Goal: Browse casually: Explore the website without a specific task or goal

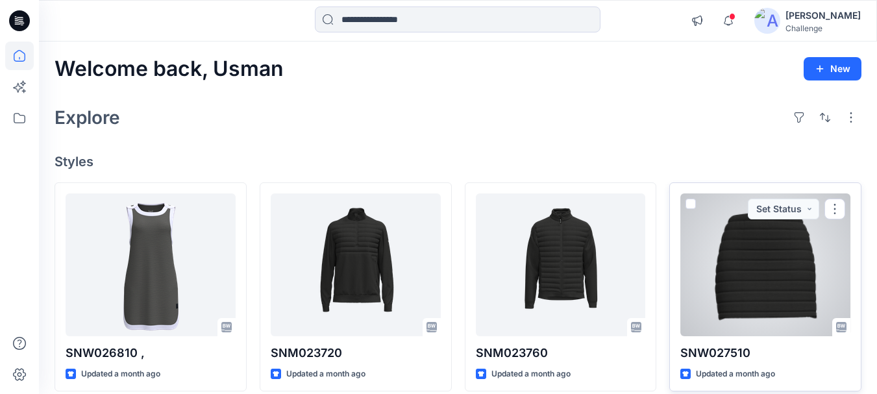
drag, startPoint x: 0, startPoint y: 0, endPoint x: 697, endPoint y: 312, distance: 764.0
click at [697, 312] on div at bounding box center [765, 264] width 170 height 143
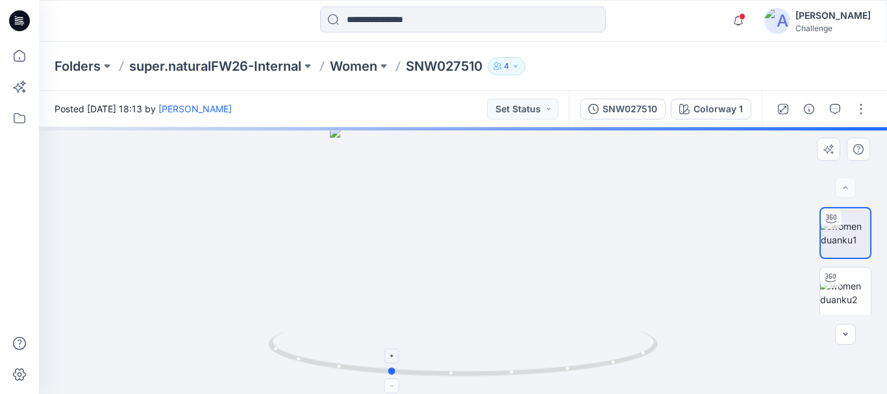
drag, startPoint x: 462, startPoint y: 376, endPoint x: 388, endPoint y: 363, distance: 75.1
click at [388, 363] on icon at bounding box center [464, 355] width 393 height 49
drag, startPoint x: 481, startPoint y: 262, endPoint x: 423, endPoint y: 290, distance: 64.5
click at [423, 290] on img at bounding box center [462, 175] width 675 height 438
click at [423, 292] on img at bounding box center [462, 173] width 675 height 442
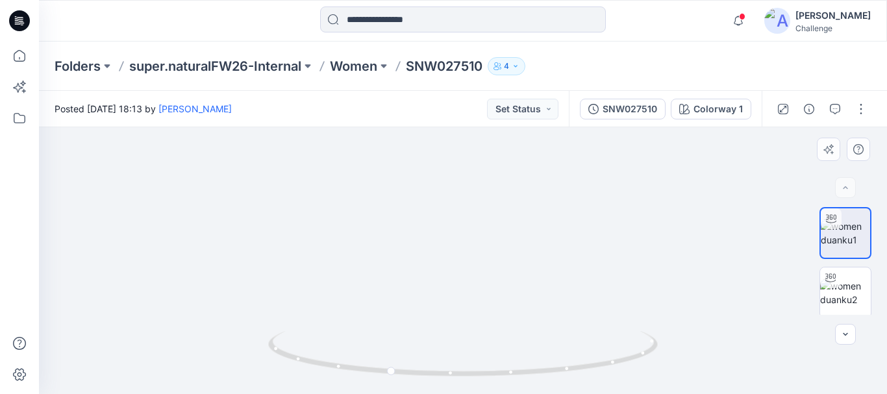
click at [426, 292] on img at bounding box center [462, 173] width 675 height 441
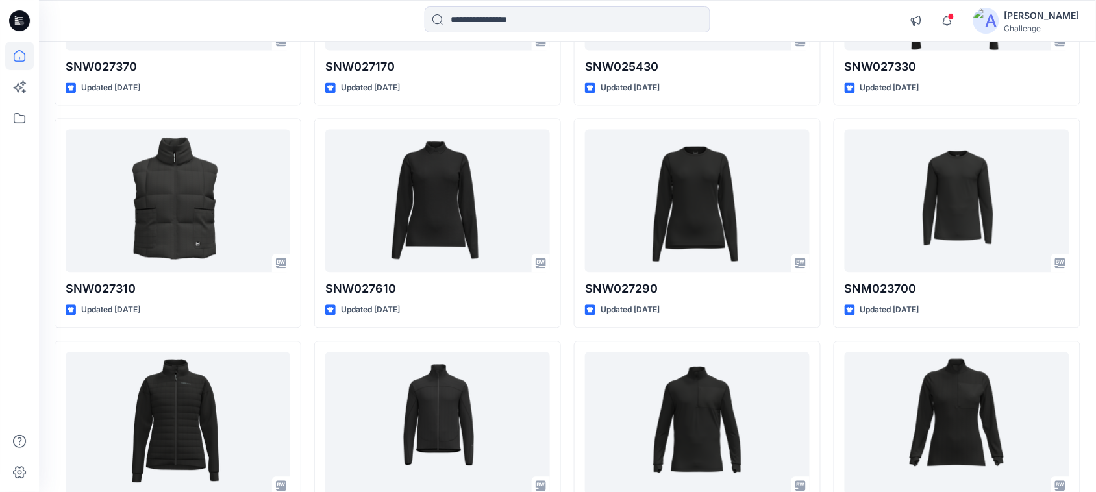
scroll to position [734, 0]
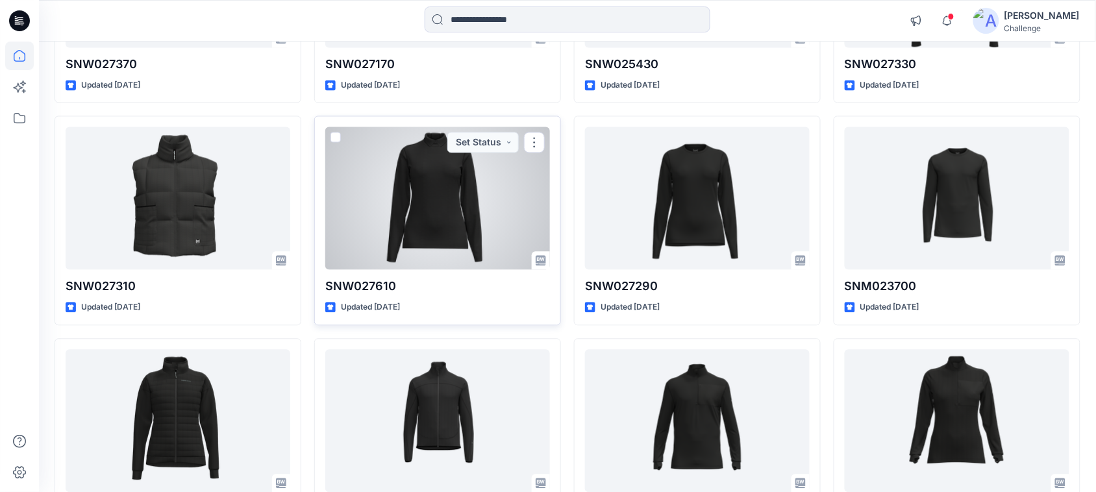
click at [432, 195] on div at bounding box center [437, 198] width 225 height 143
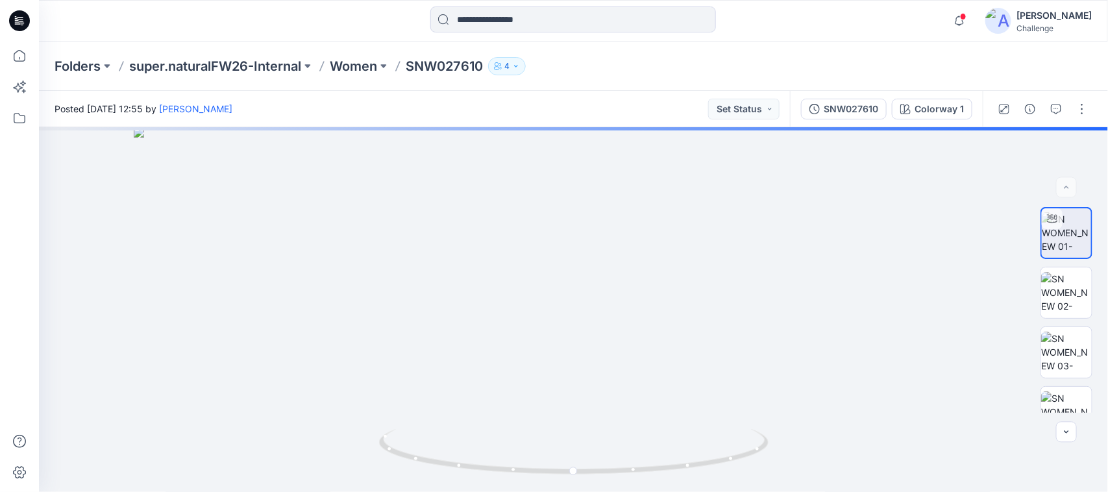
drag, startPoint x: 555, startPoint y: 234, endPoint x: 556, endPoint y: 524, distance: 290.2
click at [556, 393] on html "Notifications Your style SNM023720 is ready [DATE] 13:03 Your style SNM023760 i…" at bounding box center [554, 246] width 1108 height 492
drag, startPoint x: 536, startPoint y: 286, endPoint x: 553, endPoint y: 317, distance: 35.8
click at [553, 317] on img at bounding box center [574, 310] width 880 height 366
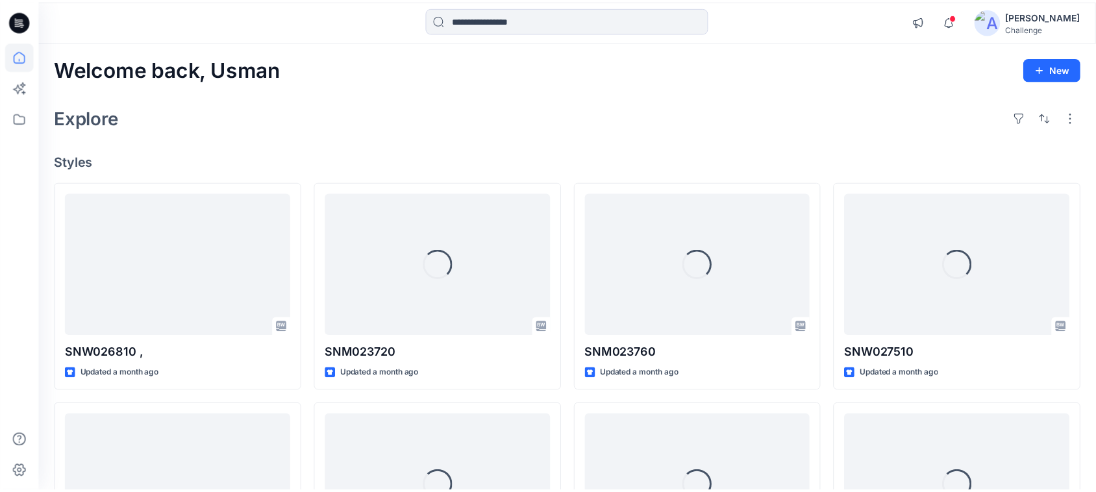
scroll to position [734, 0]
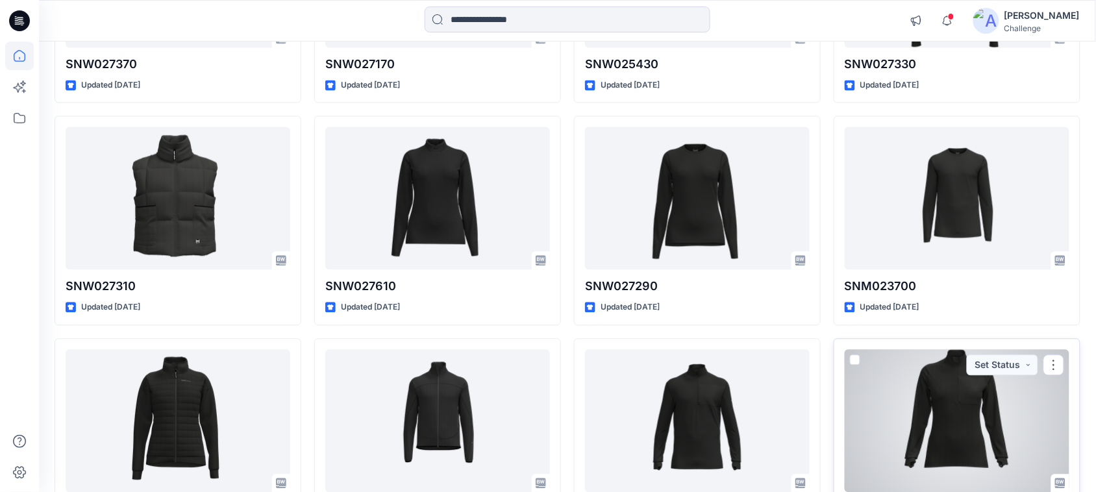
click at [877, 393] on div at bounding box center [957, 420] width 225 height 143
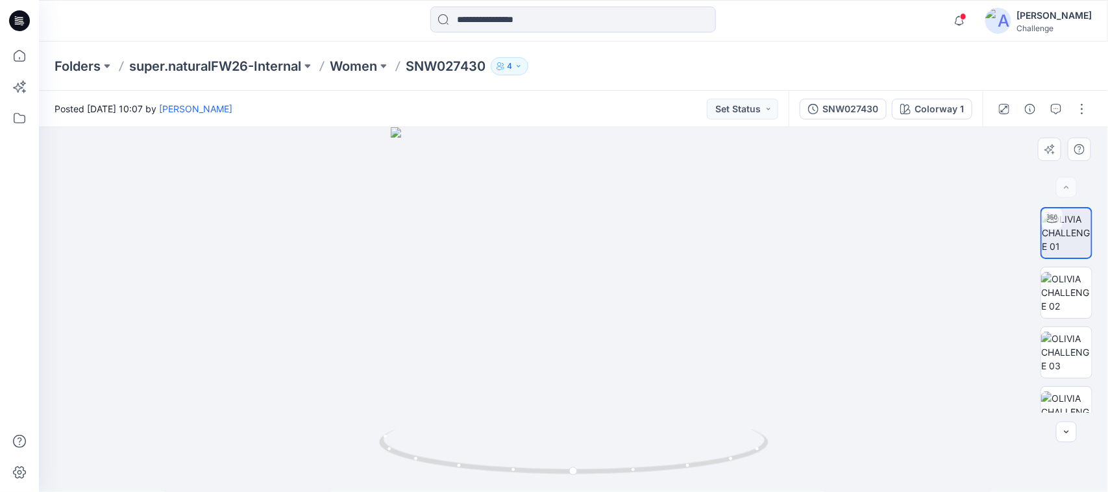
click at [877, 203] on div at bounding box center [573, 309] width 1069 height 365
drag, startPoint x: 630, startPoint y: 237, endPoint x: 641, endPoint y: 396, distance: 159.5
click at [641, 393] on img at bounding box center [574, 269] width 844 height 445
click at [566, 147] on img at bounding box center [574, 269] width 844 height 445
drag, startPoint x: 598, startPoint y: 240, endPoint x: 597, endPoint y: 287, distance: 46.8
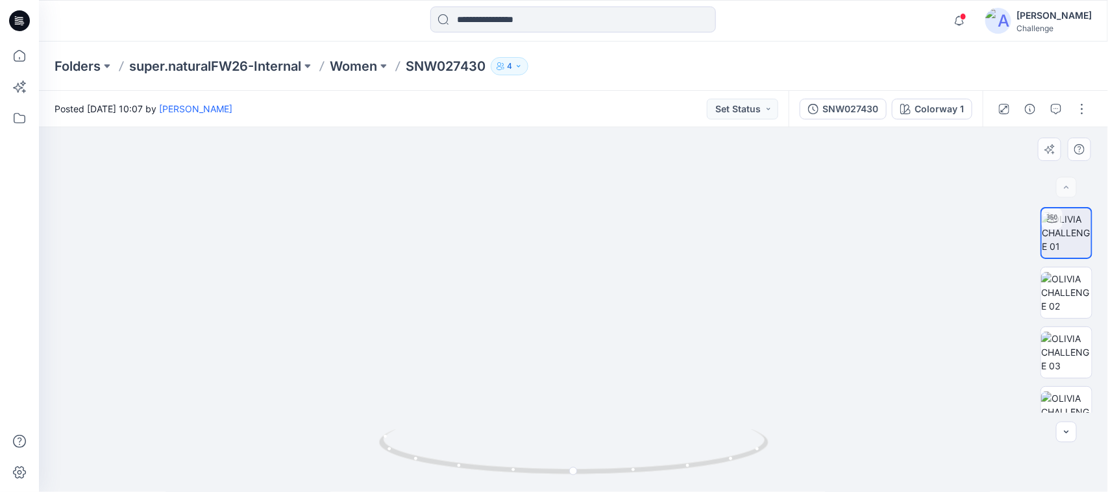
click at [597, 287] on img at bounding box center [574, 292] width 844 height 399
